Goal: Task Accomplishment & Management: Manage account settings

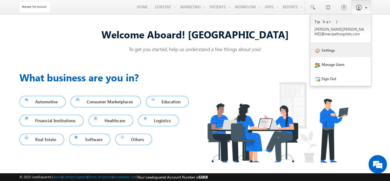
click at [342, 43] on link "Settings" at bounding box center [341, 50] width 60 height 14
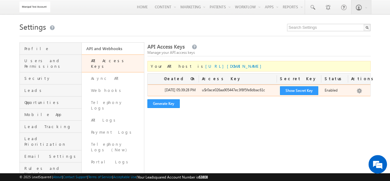
click at [236, 91] on div "u$r0ace026aa905447ec3f8f5fe8dbac61c" at bounding box center [238, 91] width 78 height 9
copy div "u$r0ace026aa905447ec3f8f5fe8dbac61c"
click at [286, 92] on button "Show Secret Key" at bounding box center [299, 90] width 38 height 9
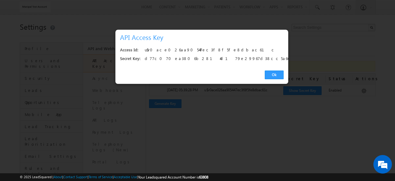
click at [223, 58] on div "d77c070ea3806b2814d179e29967d38cc5a667c2" at bounding box center [212, 58] width 135 height 9
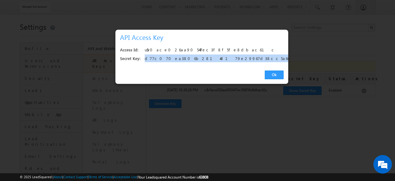
click at [223, 58] on div "d77c070ea3806b2814d179e29967d38cc5a667c2" at bounding box center [212, 58] width 135 height 9
copy div "d77c070ea3806b2814d179e29967d38cc5a667c2"
click at [273, 71] on link "Ok" at bounding box center [274, 74] width 19 height 9
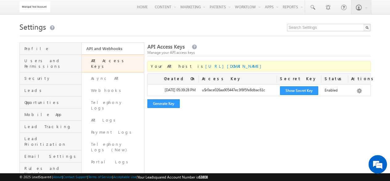
drag, startPoint x: 192, startPoint y: 67, endPoint x: 246, endPoint y: 66, distance: 54.3
click at [246, 66] on div "Your API host is https://api-in21.leadsquared.com/v2/" at bounding box center [258, 66] width 223 height 10
copy link "api-in21.leadsquared.com/v2/"
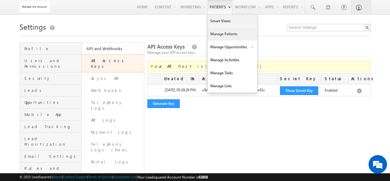
click at [221, 35] on link "Manage Patients" at bounding box center [232, 33] width 49 height 13
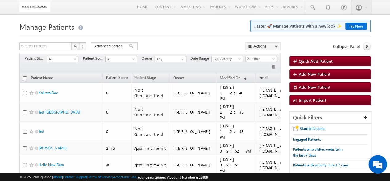
drag, startPoint x: 215, startPoint y: 7, endPoint x: 181, endPoint y: 40, distance: 47.8
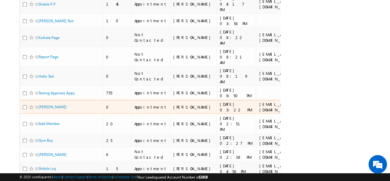
scroll to position [183, 0]
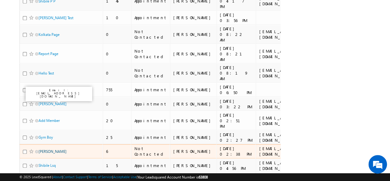
click at [56, 149] on link "[PERSON_NAME]" at bounding box center [53, 151] width 28 height 5
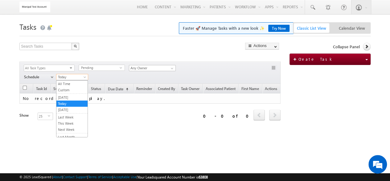
click at [75, 79] on span "Today" at bounding box center [71, 77] width 30 height 6
click at [75, 84] on link "All Time" at bounding box center [71, 84] width 31 height 6
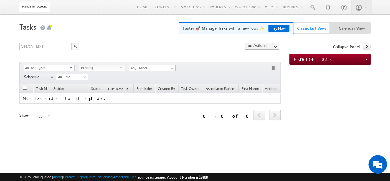
click at [102, 68] on span "Pending" at bounding box center [99, 68] width 41 height 6
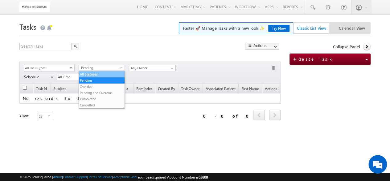
click at [100, 75] on li "All Statuses" at bounding box center [102, 74] width 46 height 6
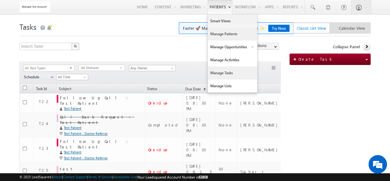
click at [237, 35] on link "Manage Patients" at bounding box center [232, 33] width 49 height 13
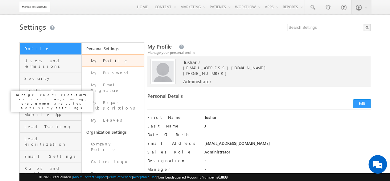
click at [66, 87] on span "Leads" at bounding box center [52, 90] width 56 height 6
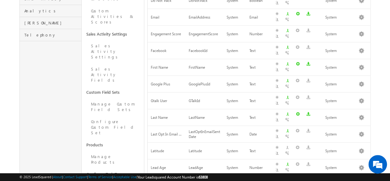
scroll to position [210, 0]
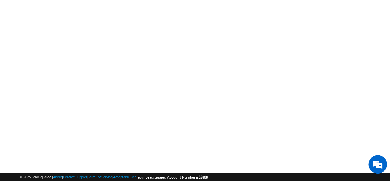
scroll to position [127, 0]
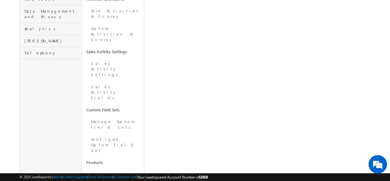
scroll to position [206, 0]
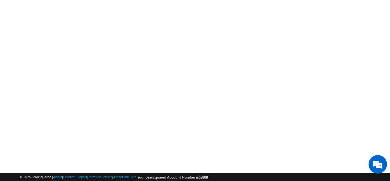
scroll to position [127, 0]
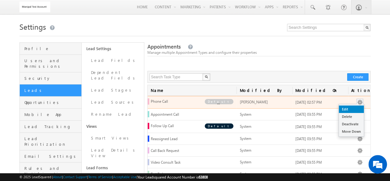
click at [355, 107] on link "Edit" at bounding box center [351, 108] width 25 height 7
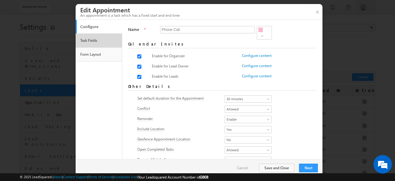
click at [107, 46] on li "Task Fields" at bounding box center [99, 40] width 46 height 14
click at [101, 41] on link "Task Fields" at bounding box center [99, 40] width 40 height 10
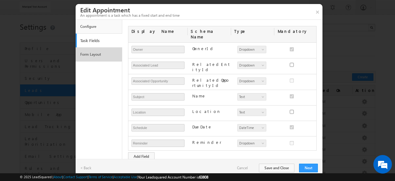
click at [101, 53] on link "Form Layout" at bounding box center [99, 54] width 40 height 10
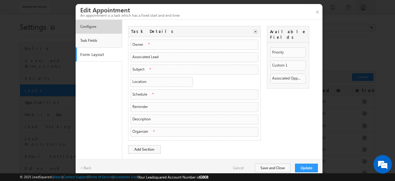
click at [106, 29] on link "Configure" at bounding box center [99, 26] width 40 height 10
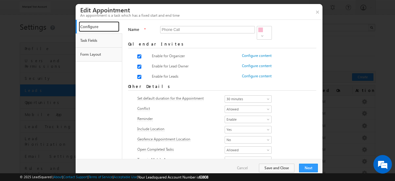
scroll to position [5, 0]
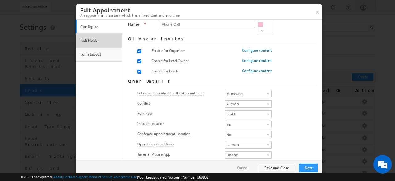
click at [102, 41] on link "Task Fields" at bounding box center [99, 40] width 40 height 10
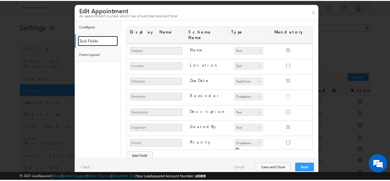
scroll to position [0, 0]
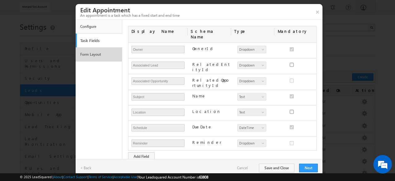
click at [104, 51] on link "Form Layout" at bounding box center [99, 54] width 40 height 10
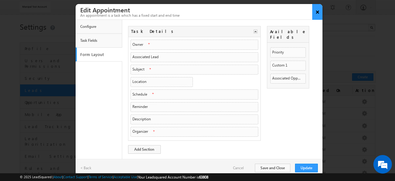
click at [317, 16] on button "×" at bounding box center [317, 12] width 10 height 16
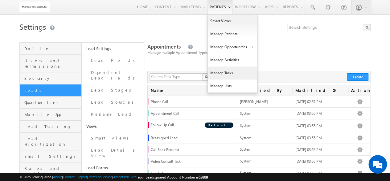
click at [231, 71] on link "Manage Tasks" at bounding box center [232, 72] width 49 height 13
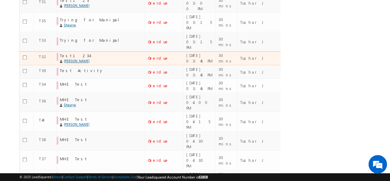
scroll to position [336, 0]
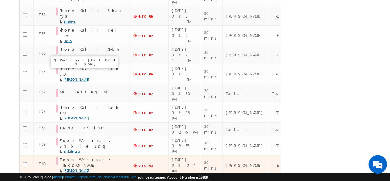
scroll to position [184, 0]
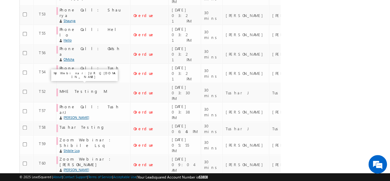
click at [91, 175] on div "Zoom Webinar : [PERSON_NAME]" at bounding box center [91, 180] width 62 height 11
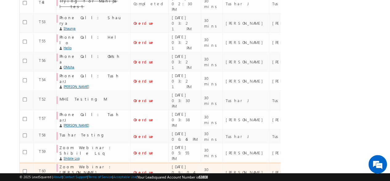
scroll to position [176, 0]
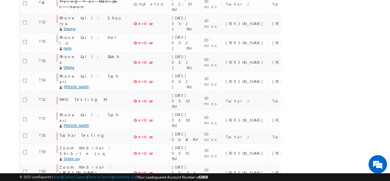
copy div "T61"
